Goal: Task Accomplishment & Management: Complete application form

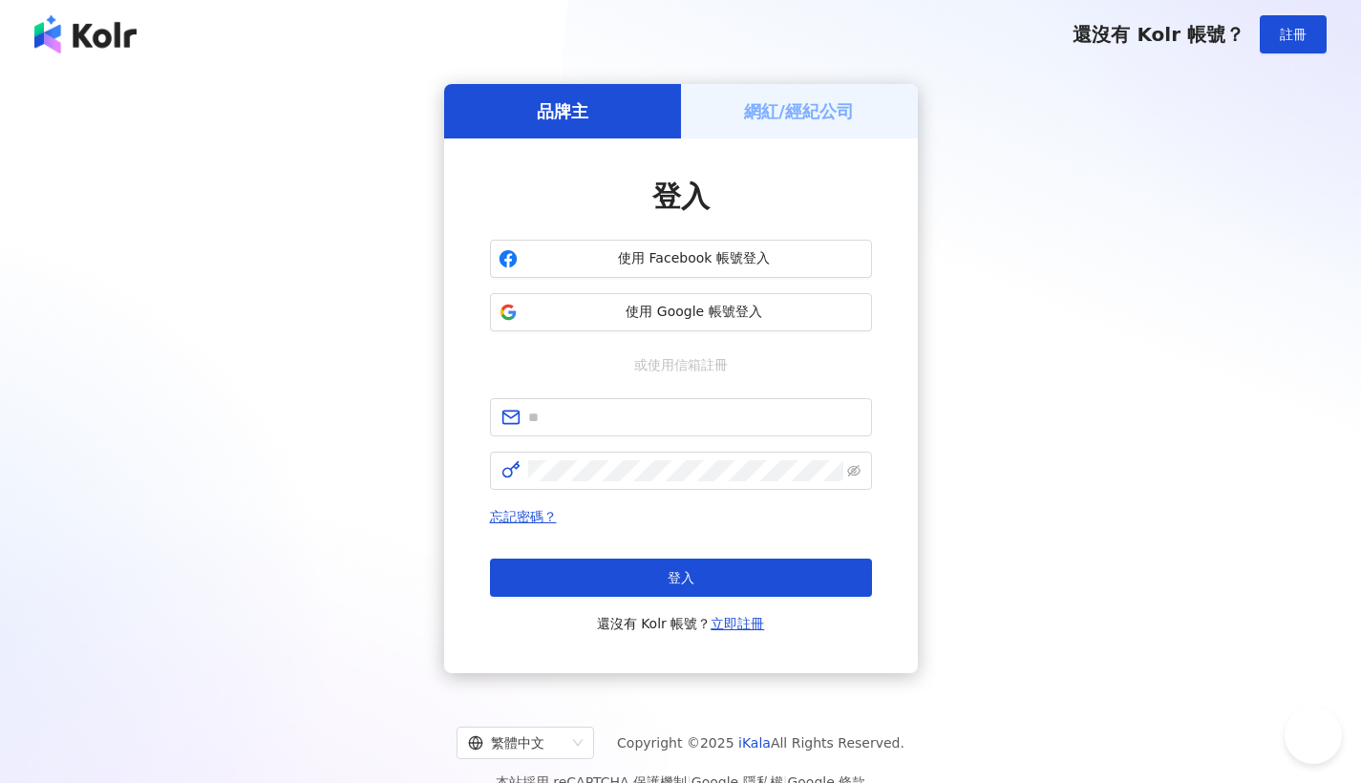
click at [795, 108] on h5 "網紅/經紀公司" at bounding box center [799, 111] width 110 height 24
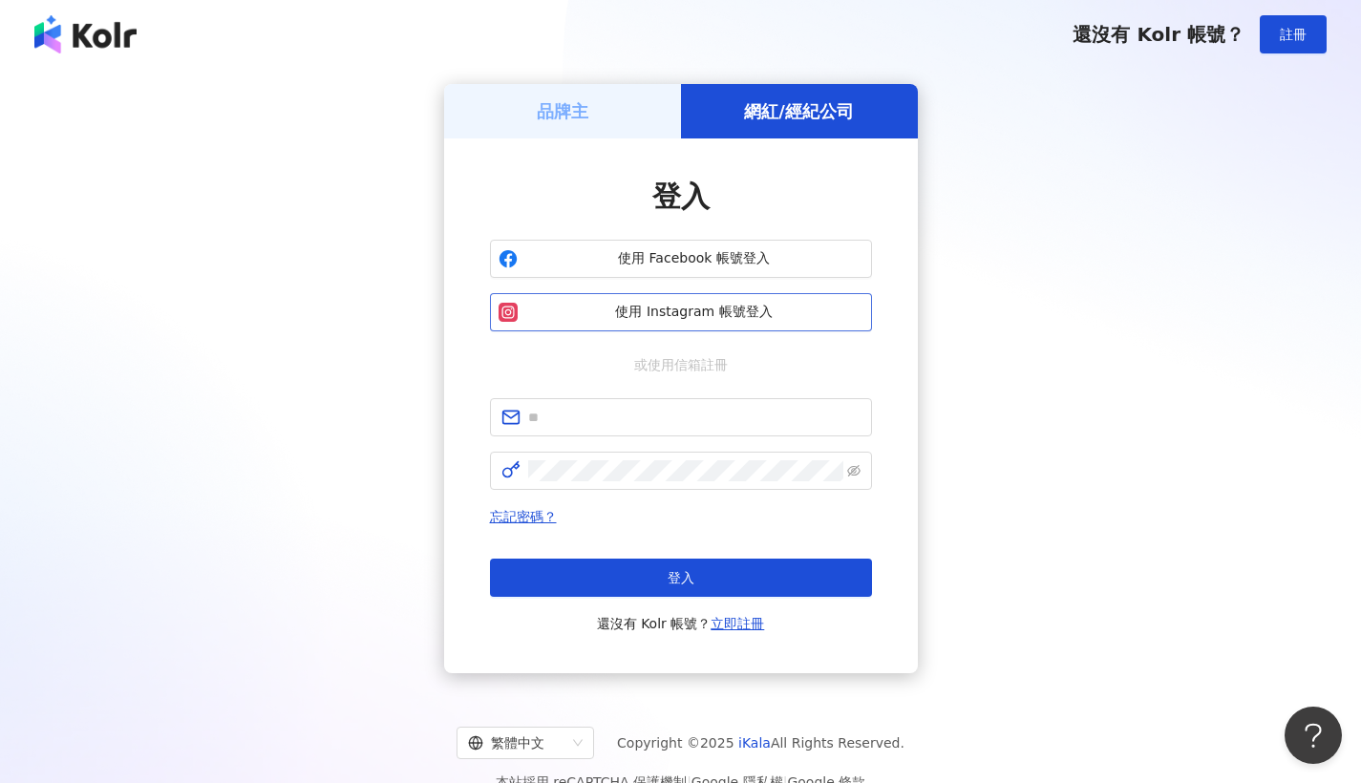
click at [692, 310] on span "使用 Instagram 帳號登入" at bounding box center [694, 312] width 338 height 19
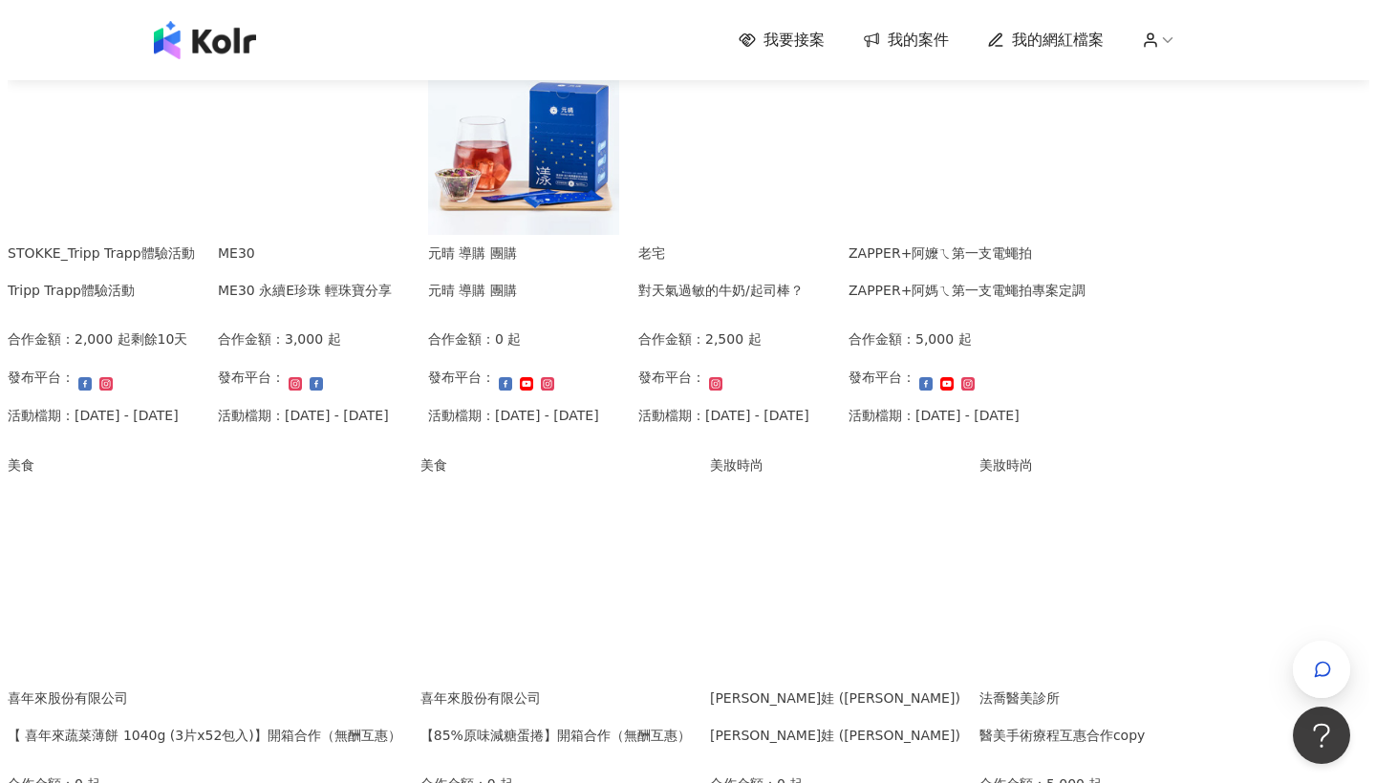
scroll to position [1260, 0]
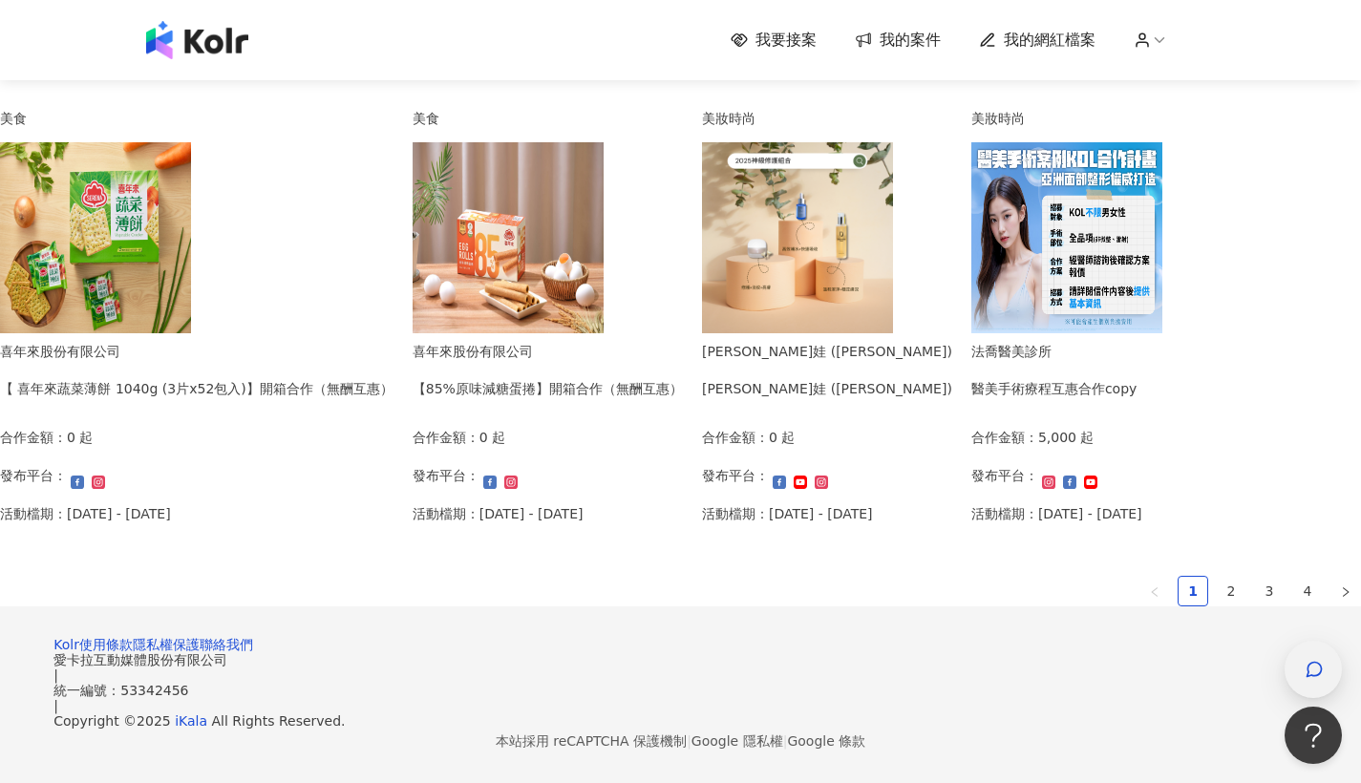
click at [1326, 669] on div "button" at bounding box center [1313, 669] width 57 height 57
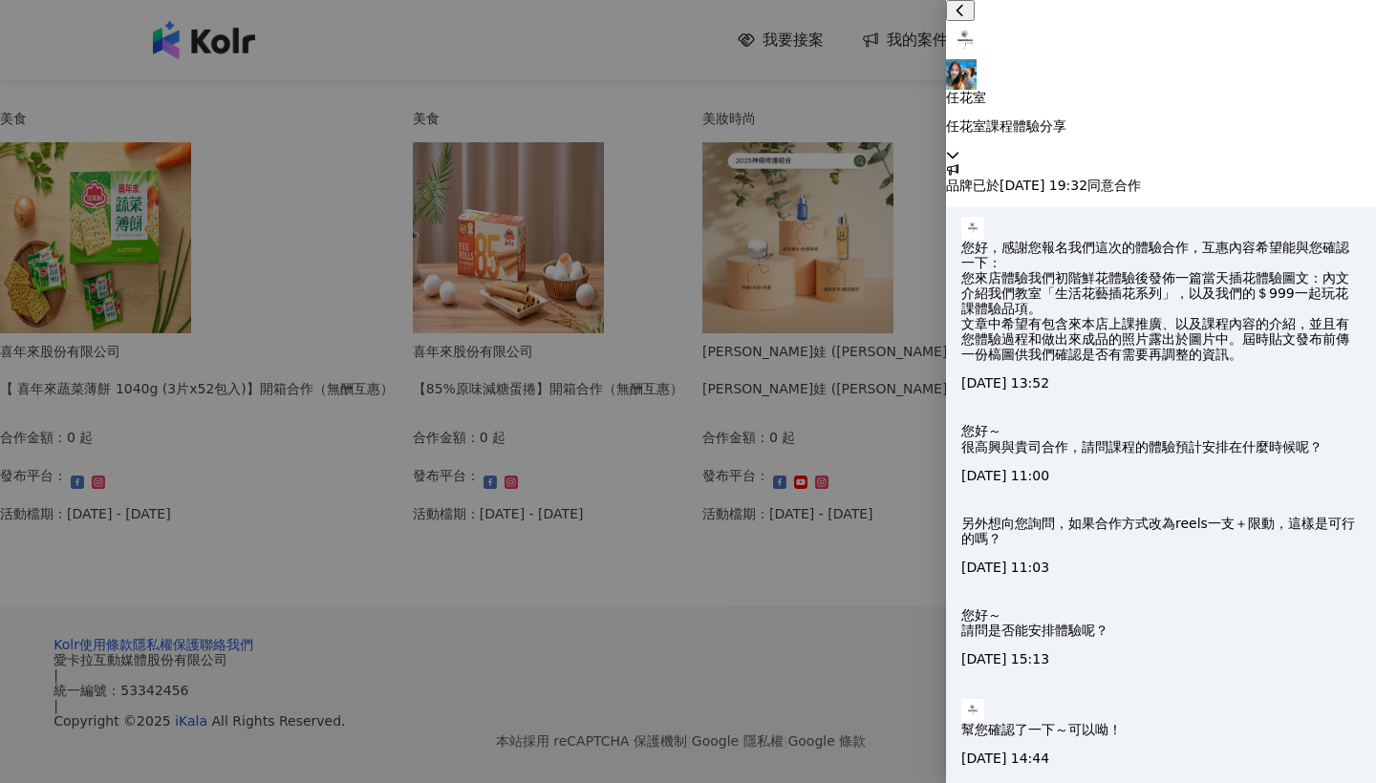
scroll to position [586, 0]
click at [959, 148] on icon at bounding box center [952, 154] width 13 height 13
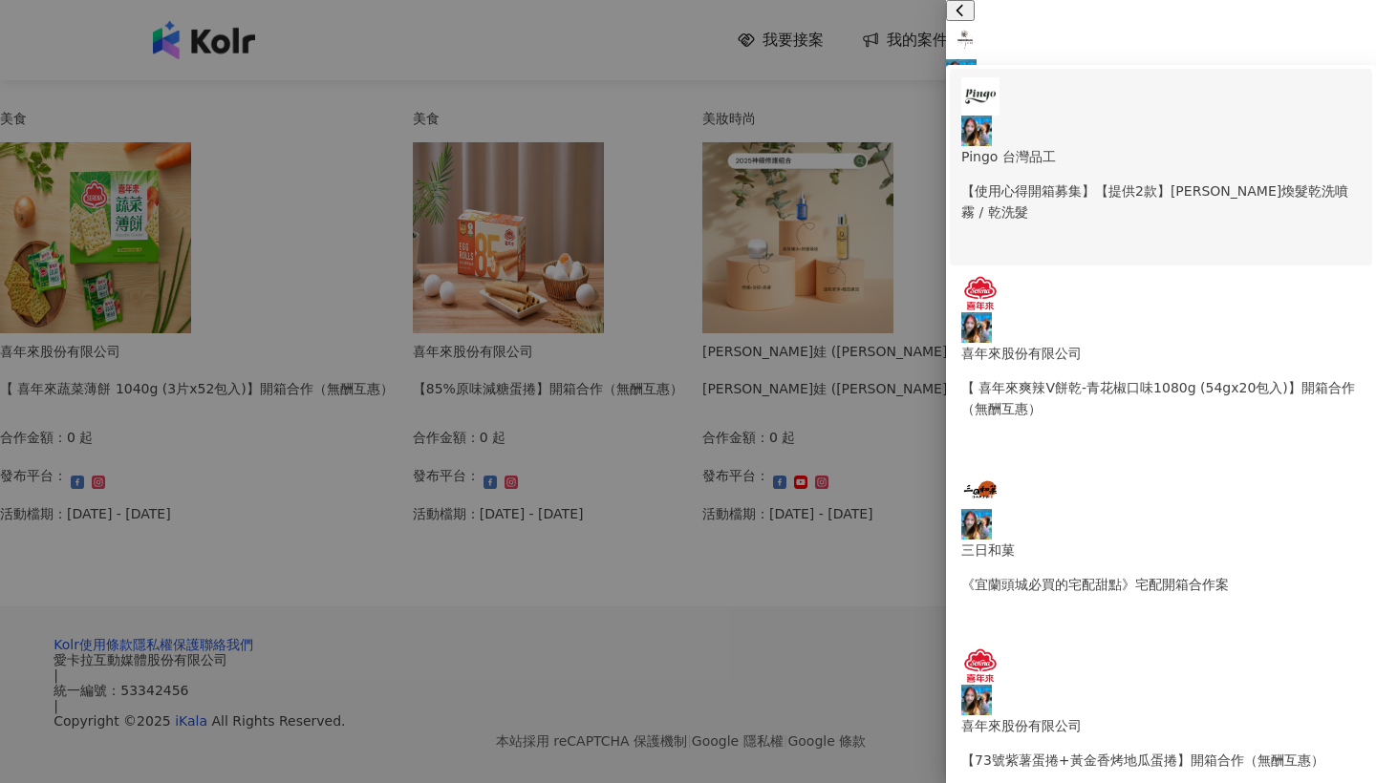
click at [1172, 181] on p "【使用心得開箱募集】【提供2款】[PERSON_NAME]煥髮乾洗噴霧 / 乾洗髮" at bounding box center [1160, 202] width 399 height 42
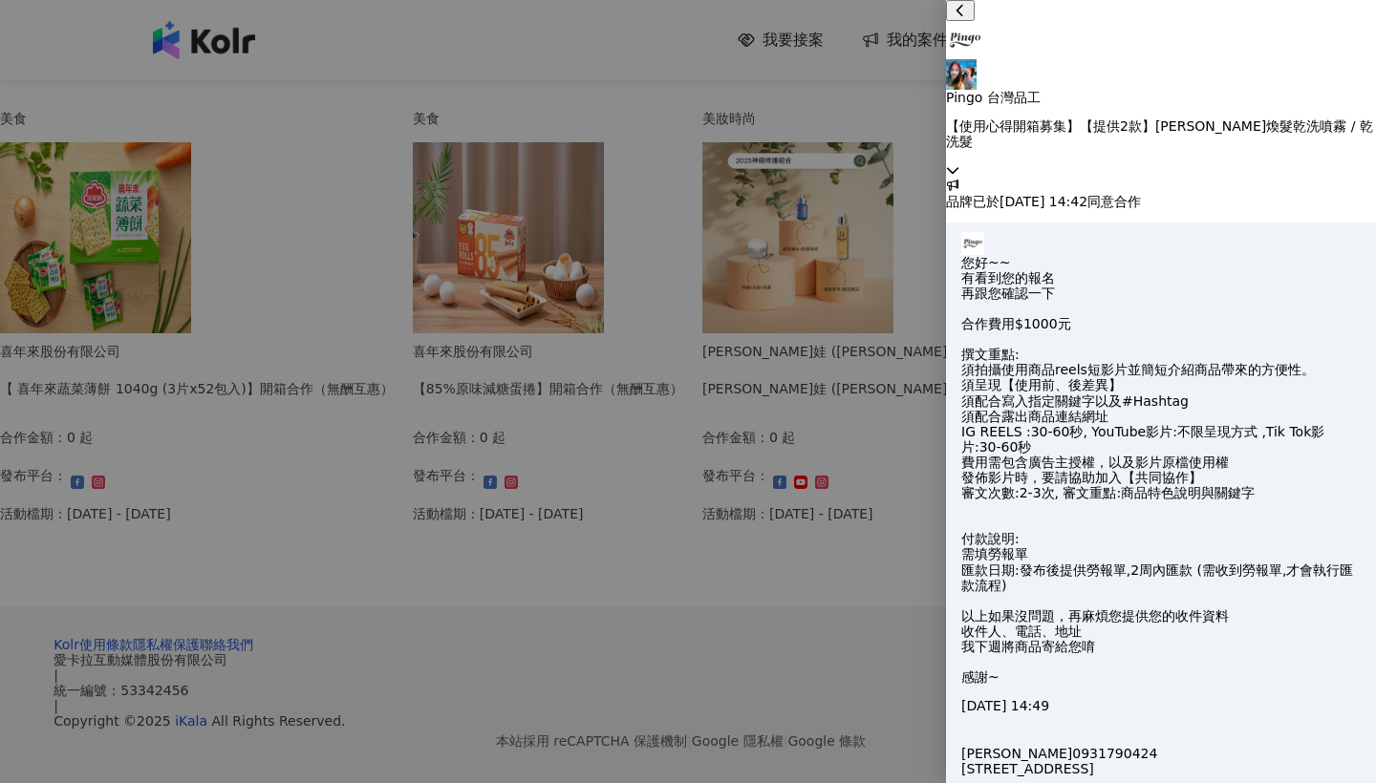
scroll to position [1217, 0]
drag, startPoint x: 1114, startPoint y: 461, endPoint x: 1271, endPoint y: 470, distance: 156.9
click at [1271, 470] on p "您好~~ 有看到您的報名 再跟您確認一下 合作費用$1000元 撰文重點: 須拍攝使用商品reels短影片並簡短介紹商品帶來的方便性。 須呈現【使用前、後差異…" at bounding box center [1160, 470] width 399 height 431
